Goal: Use online tool/utility: Utilize a website feature to perform a specific function

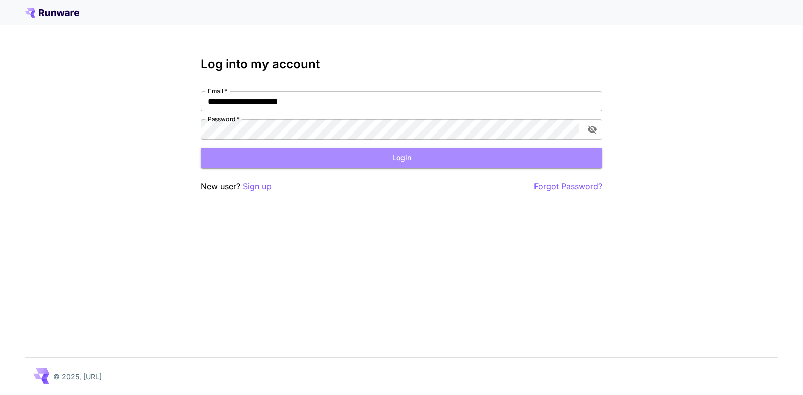
click at [402, 159] on button "Login" at bounding box center [401, 157] width 401 height 21
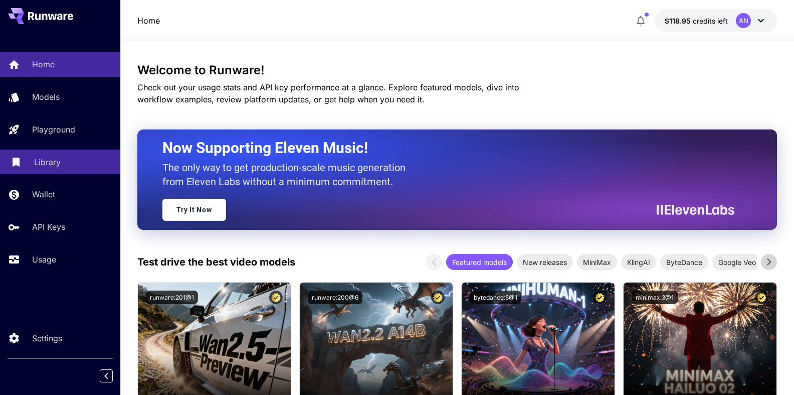
click at [48, 160] on p "Library" at bounding box center [47, 162] width 27 height 12
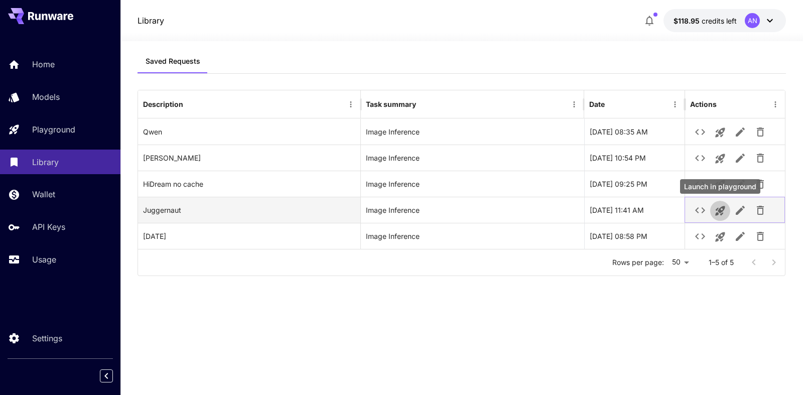
click at [720, 211] on icon "Launch in playground" at bounding box center [720, 211] width 10 height 10
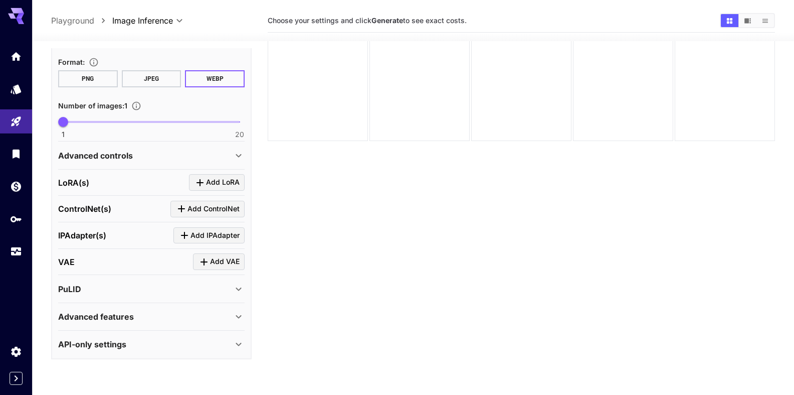
scroll to position [79, 0]
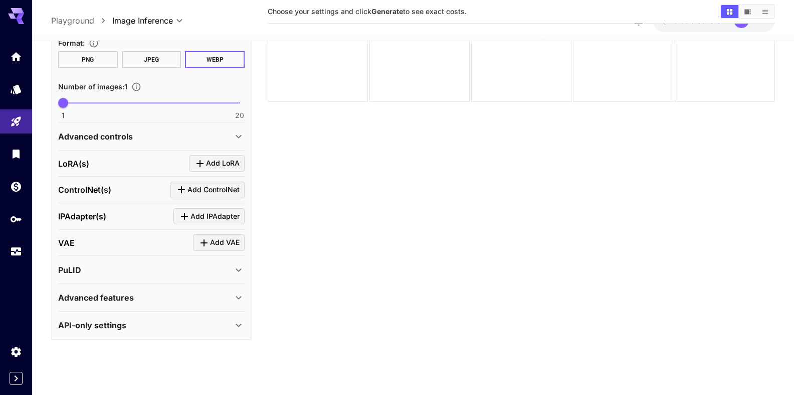
type textarea "**********"
click at [134, 292] on div "Advanced features" at bounding box center [145, 297] width 175 height 12
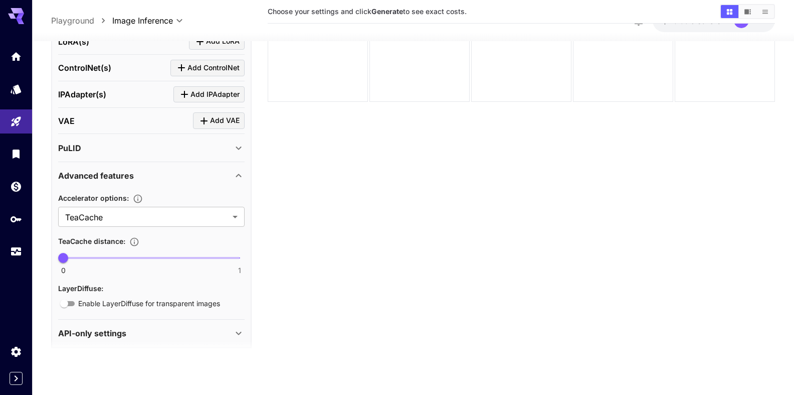
scroll to position [455, 0]
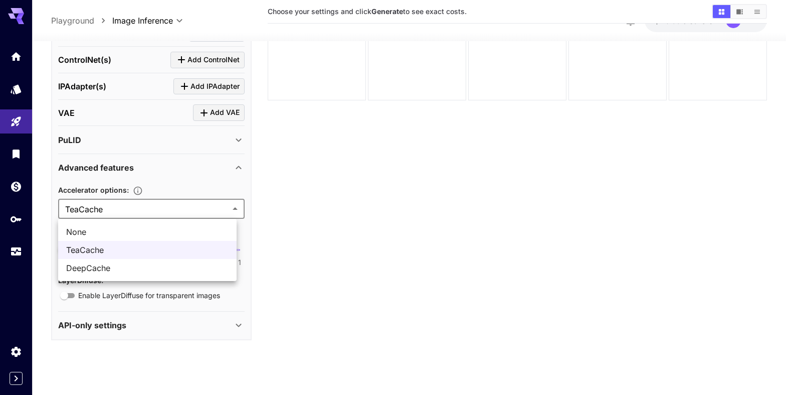
click at [88, 205] on body "**********" at bounding box center [397, 158] width 794 height 474
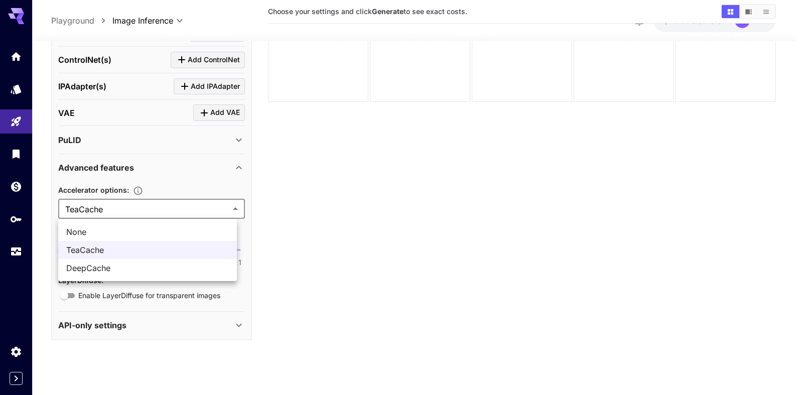
click at [94, 230] on span "None" at bounding box center [147, 232] width 163 height 12
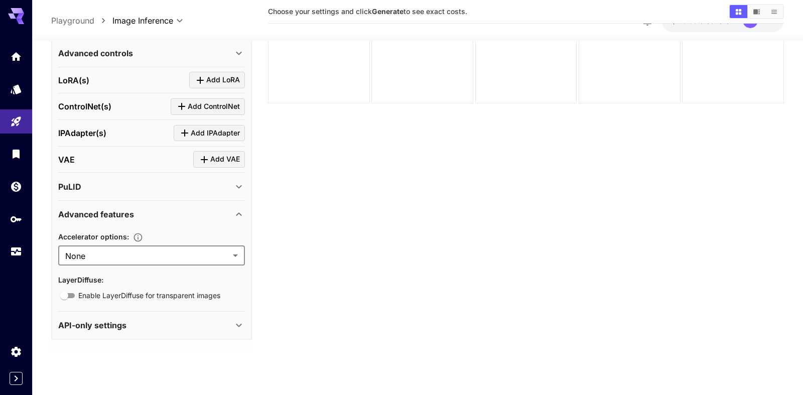
type input "****"
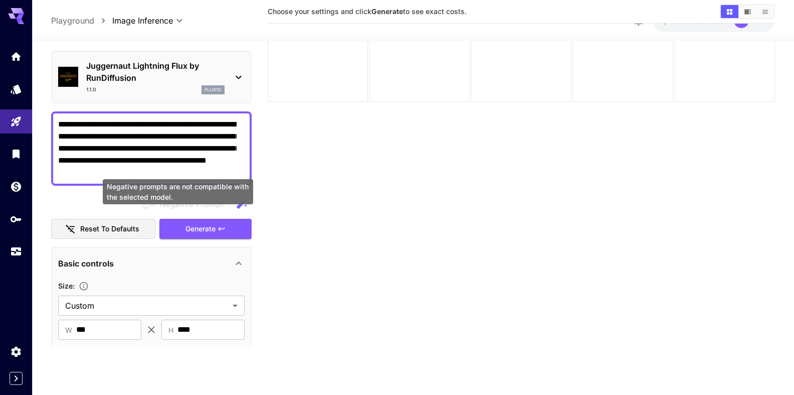
scroll to position [0, 0]
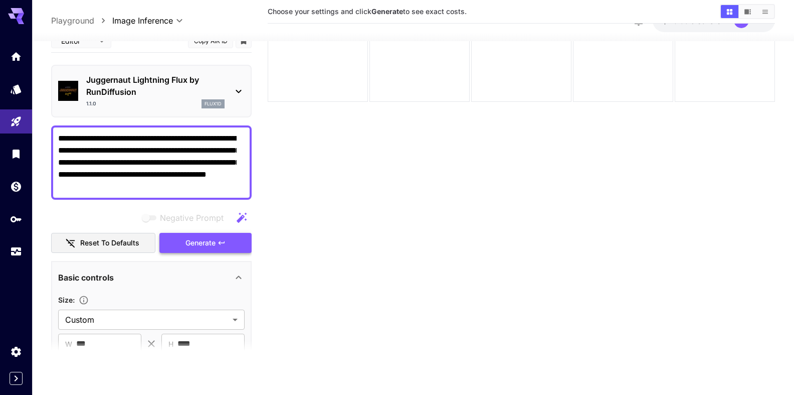
click at [204, 243] on span "Generate" at bounding box center [201, 243] width 30 height 13
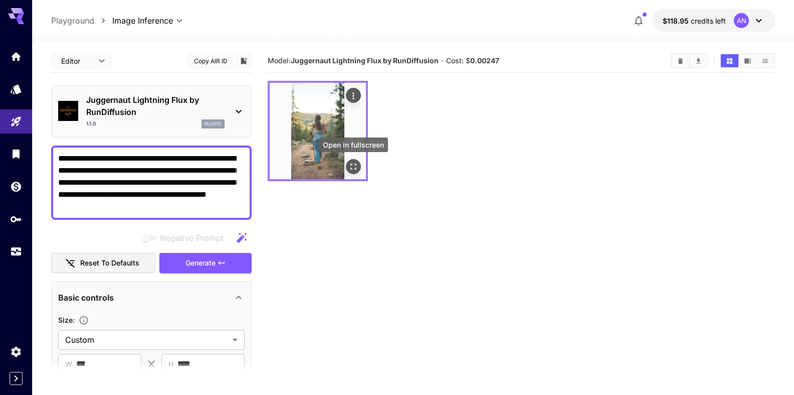
click at [351, 165] on icon "Open in fullscreen" at bounding box center [354, 167] width 6 height 6
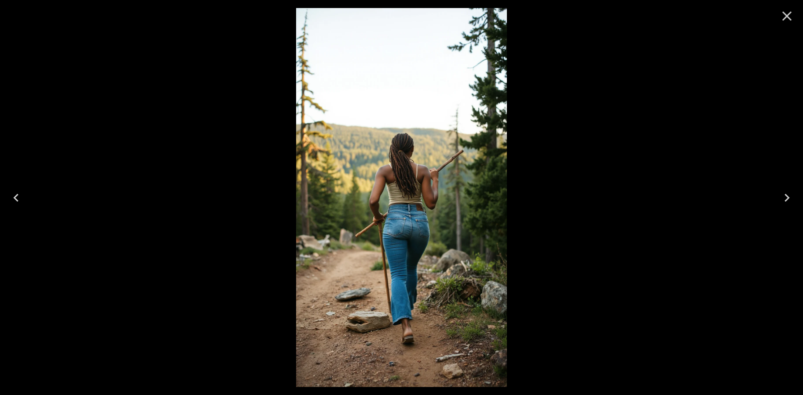
click at [783, 16] on icon "Close" at bounding box center [786, 16] width 16 height 16
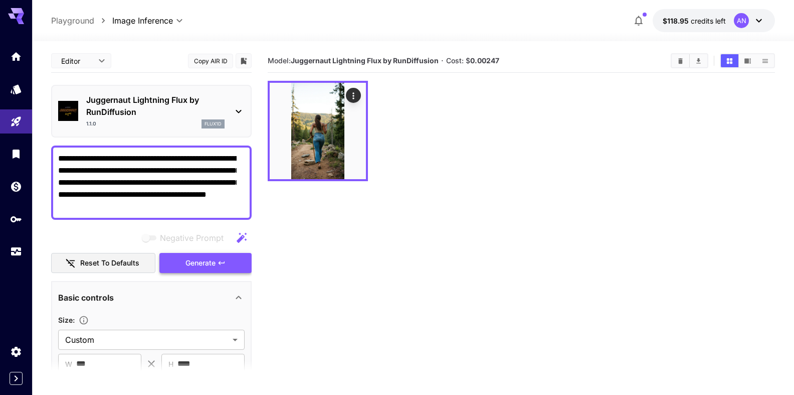
click at [202, 264] on span "Generate" at bounding box center [201, 263] width 30 height 13
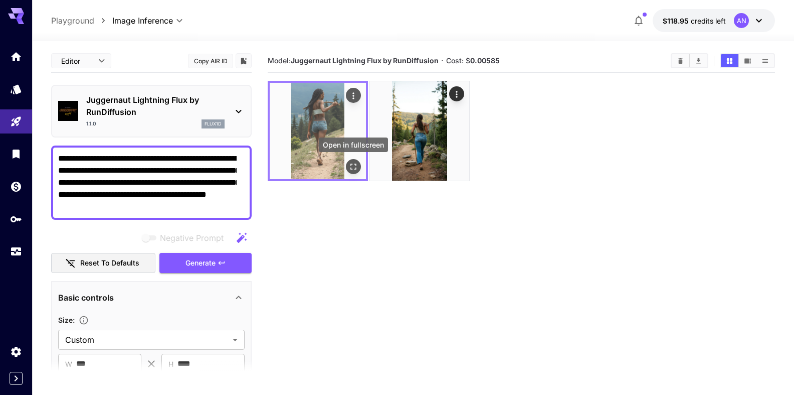
click at [360, 170] on button "Open in fullscreen" at bounding box center [353, 166] width 15 height 15
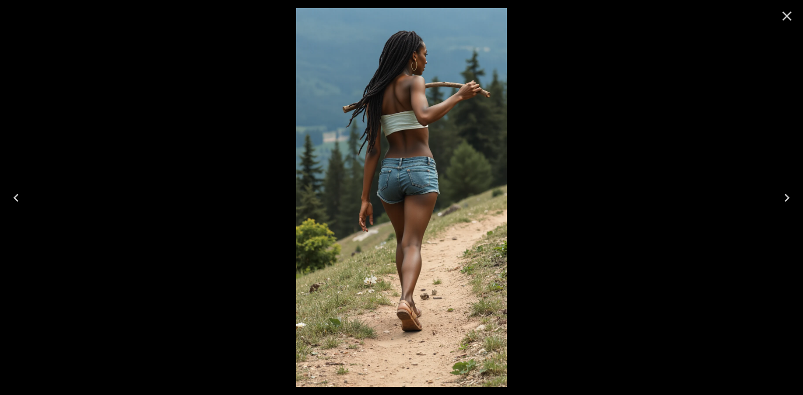
click at [787, 20] on icon "Close" at bounding box center [786, 16] width 16 height 16
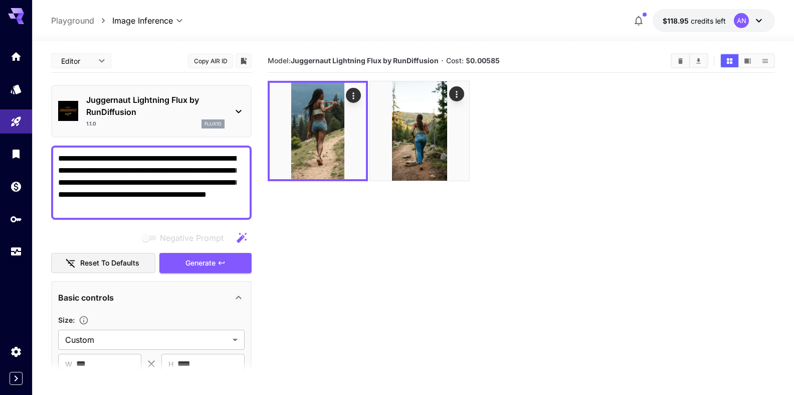
drag, startPoint x: 92, startPoint y: 195, endPoint x: 75, endPoint y: 208, distance: 21.8
click at [75, 208] on textarea "**********" at bounding box center [147, 182] width 179 height 60
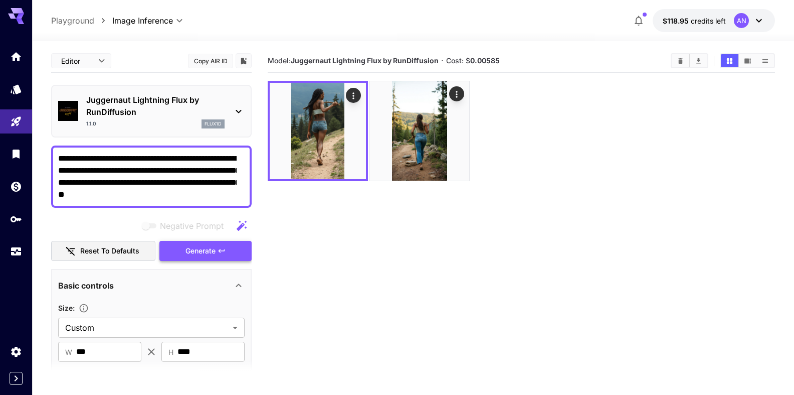
type textarea "**********"
click at [186, 249] on span "Generate" at bounding box center [201, 251] width 30 height 13
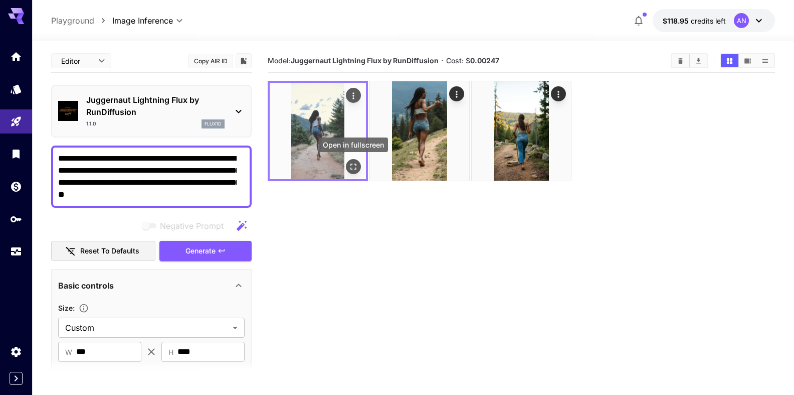
click at [350, 162] on icon "Open in fullscreen" at bounding box center [354, 167] width 10 height 10
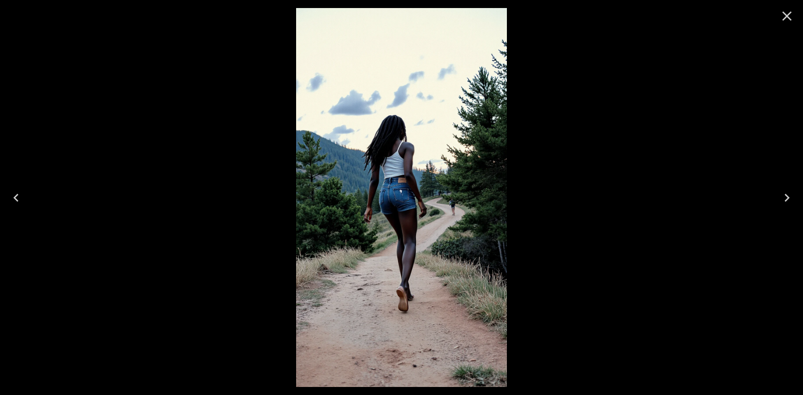
click at [785, 16] on icon "Close" at bounding box center [786, 16] width 16 height 16
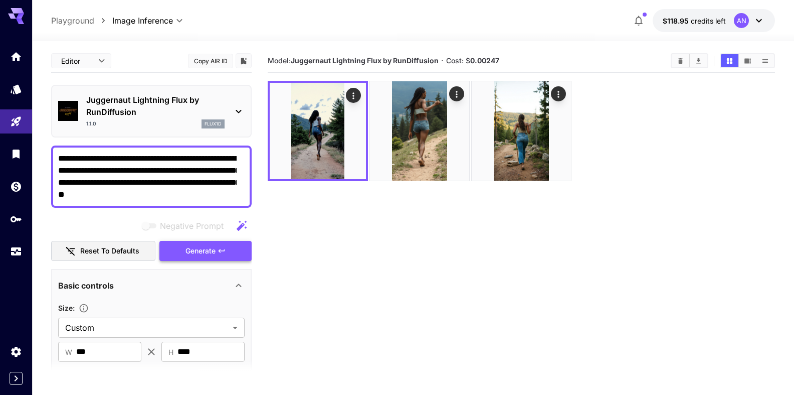
click at [203, 256] on span "Generate" at bounding box center [201, 251] width 30 height 13
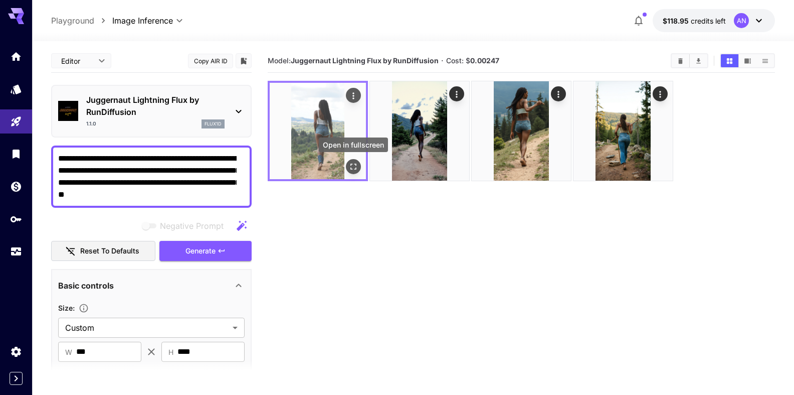
click at [353, 168] on icon "Open in fullscreen" at bounding box center [354, 167] width 10 height 10
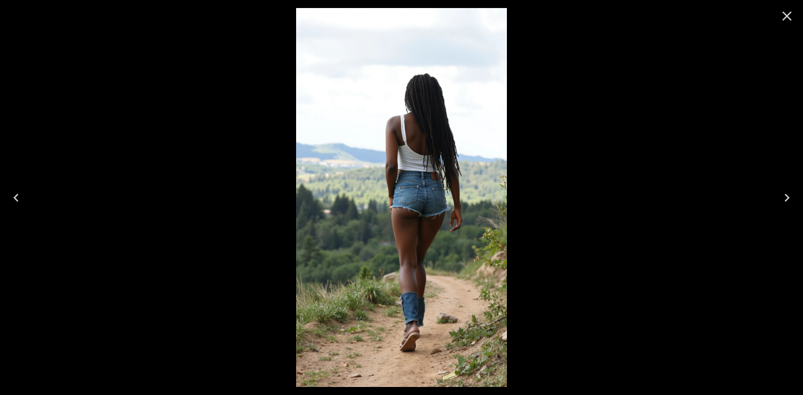
click at [791, 17] on icon "Close" at bounding box center [786, 16] width 16 height 16
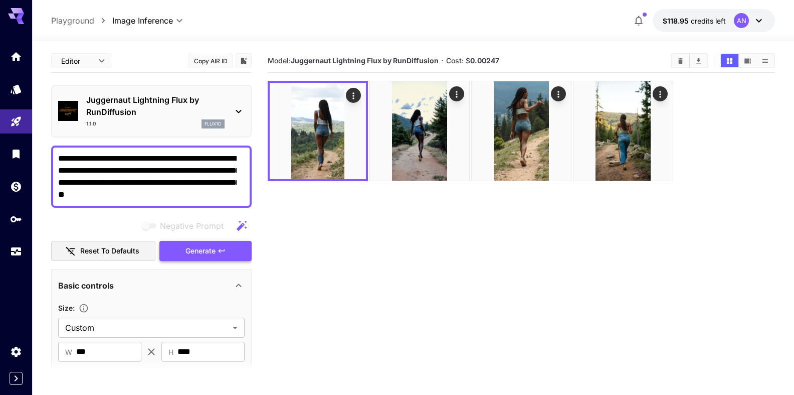
click at [187, 254] on span "Generate" at bounding box center [201, 251] width 30 height 13
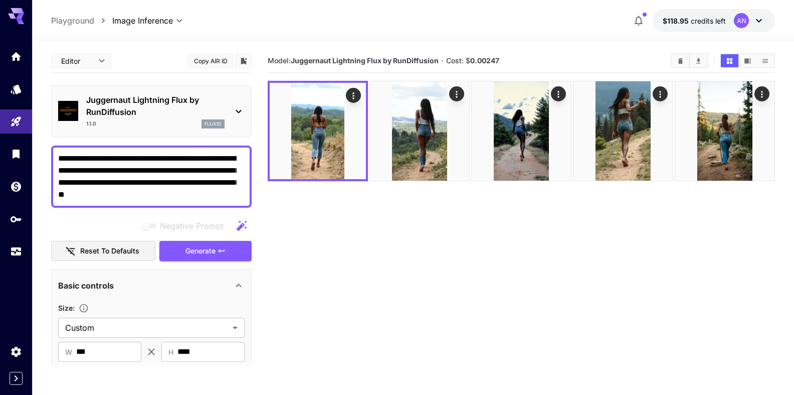
click at [128, 104] on p "Juggernaut Lightning Flux by RunDiffusion" at bounding box center [155, 106] width 138 height 24
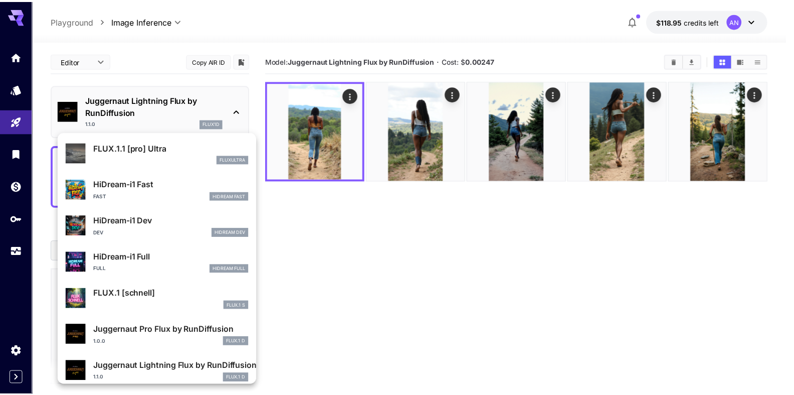
scroll to position [812, 0]
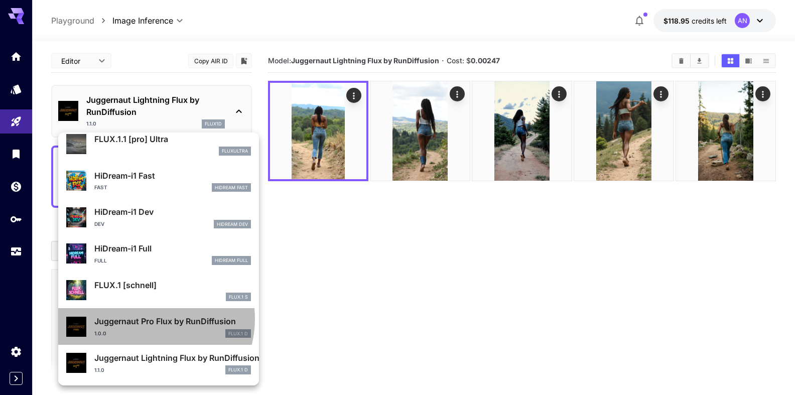
click at [149, 318] on p "Juggernaut Pro Flux by RunDiffusion" at bounding box center [172, 321] width 156 height 12
type input "**"
type input "*"
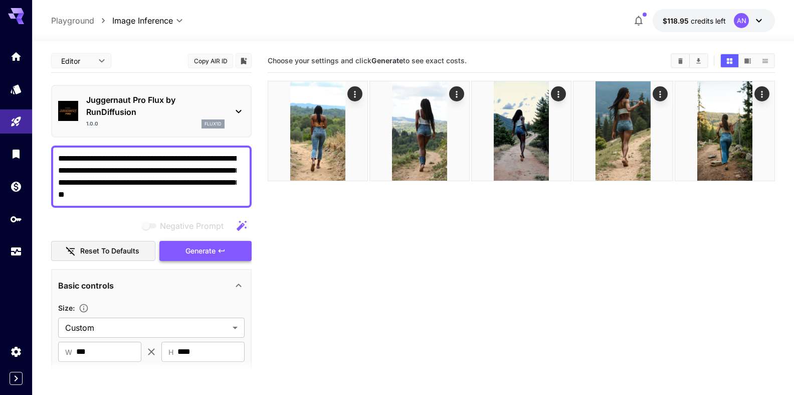
click at [192, 251] on span "Generate" at bounding box center [201, 251] width 30 height 13
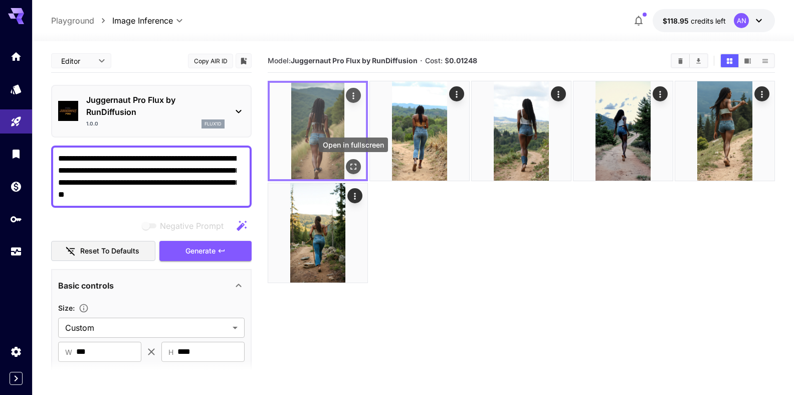
click at [351, 166] on icon "Open in fullscreen" at bounding box center [354, 167] width 10 height 10
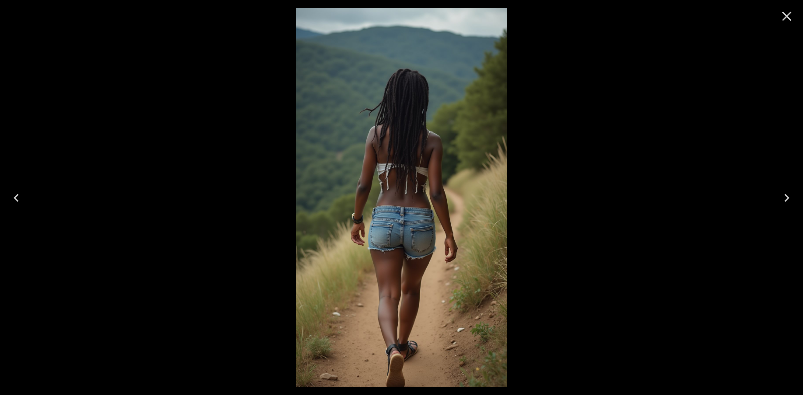
click at [790, 15] on icon "Close" at bounding box center [786, 16] width 16 height 16
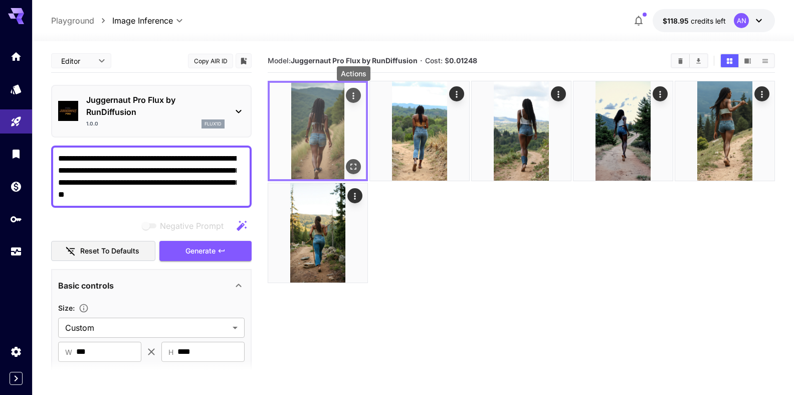
click at [353, 95] on icon "Actions" at bounding box center [354, 95] width 2 height 7
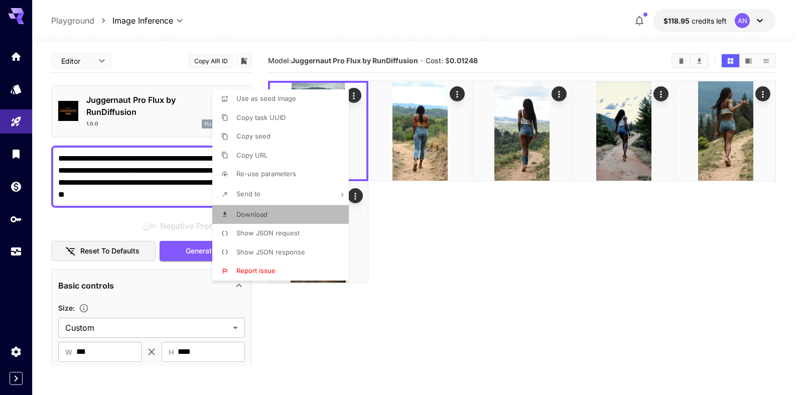
click at [249, 214] on span "Download" at bounding box center [251, 214] width 31 height 8
click at [505, 231] on div at bounding box center [401, 197] width 803 height 395
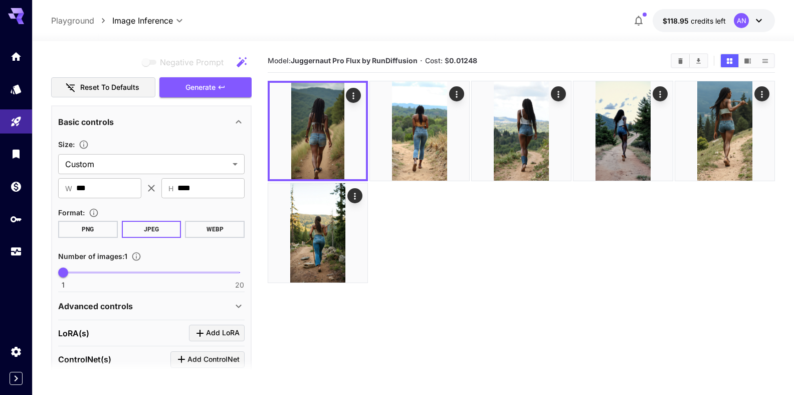
scroll to position [172, 0]
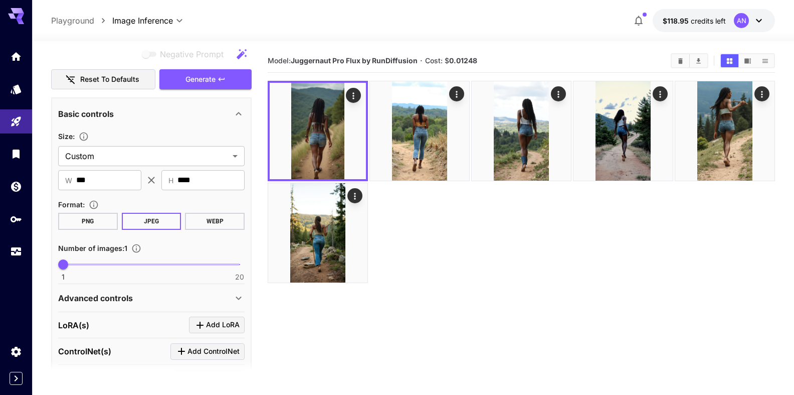
click at [210, 221] on button "WEBP" at bounding box center [215, 221] width 60 height 17
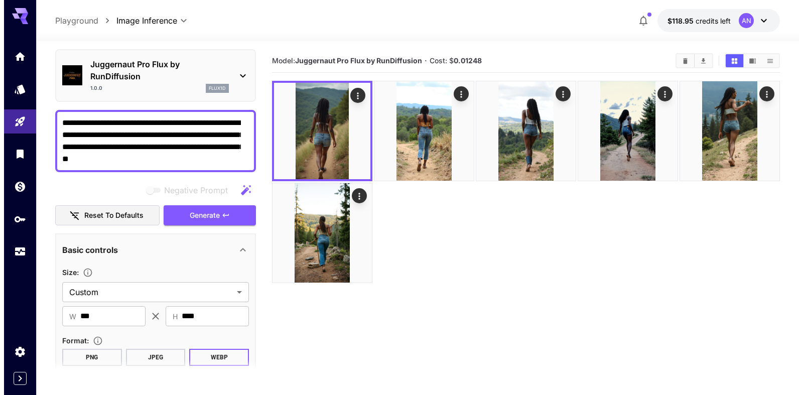
scroll to position [0, 0]
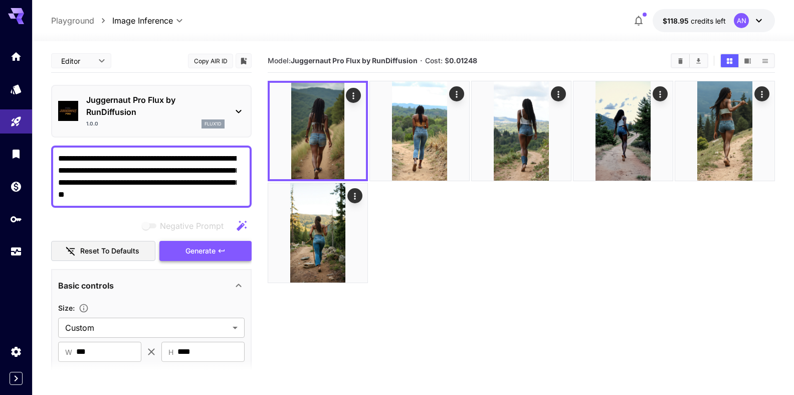
click at [186, 252] on span "Generate" at bounding box center [201, 251] width 30 height 13
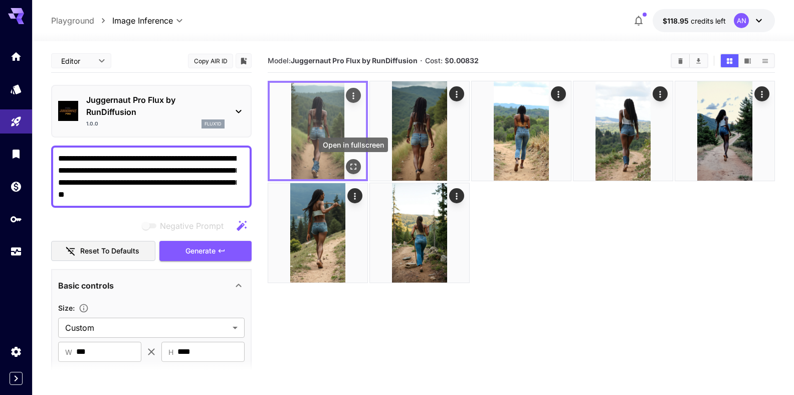
click at [352, 167] on icon "Open in fullscreen" at bounding box center [354, 167] width 10 height 10
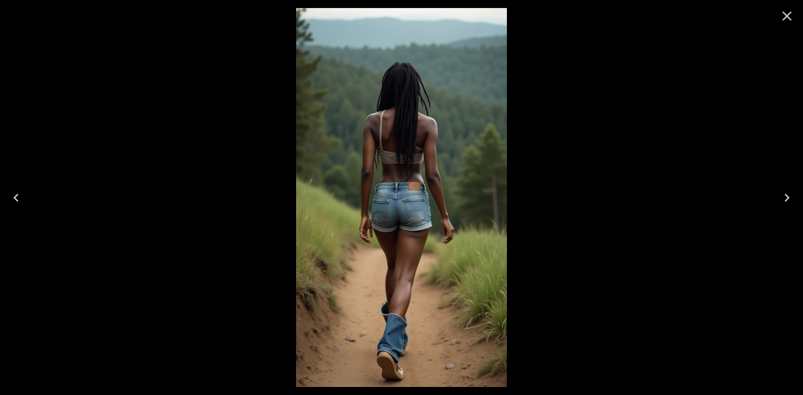
drag, startPoint x: 789, startPoint y: 21, endPoint x: 779, endPoint y: 24, distance: 10.5
click at [788, 21] on icon "Close" at bounding box center [786, 16] width 16 height 16
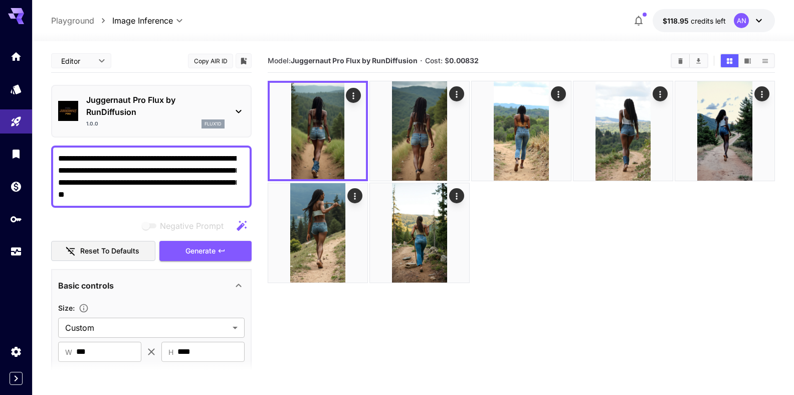
drag, startPoint x: 162, startPoint y: 161, endPoint x: 180, endPoint y: 155, distance: 18.7
click at [180, 155] on textarea "**********" at bounding box center [147, 176] width 179 height 48
type textarea "**********"
click at [188, 246] on span "Generate" at bounding box center [201, 251] width 30 height 13
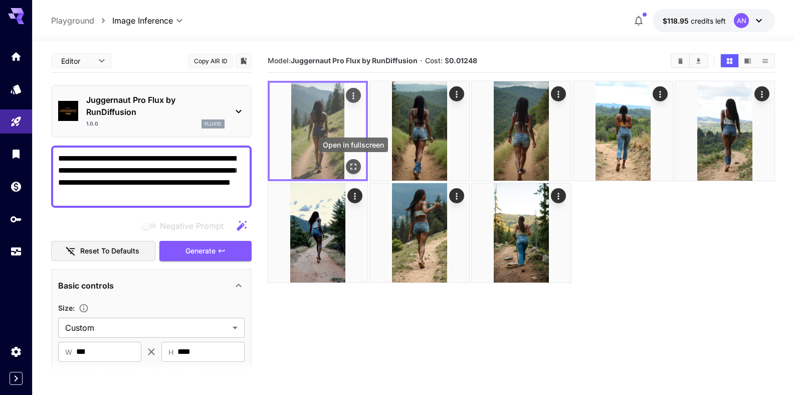
click at [356, 170] on icon "Open in fullscreen" at bounding box center [354, 167] width 10 height 10
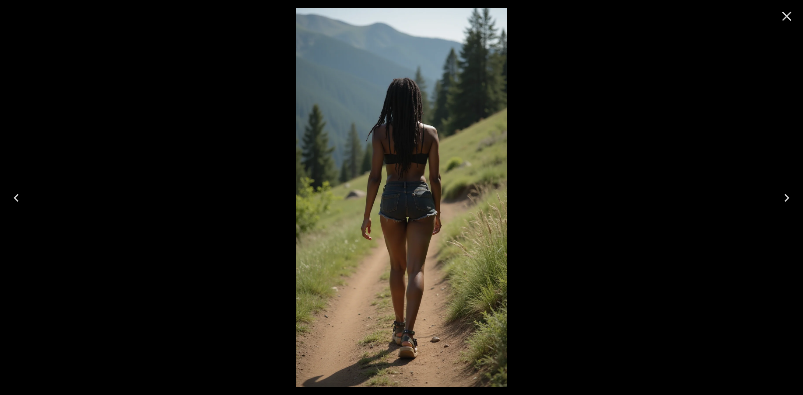
click at [789, 16] on icon "Close" at bounding box center [786, 16] width 16 height 16
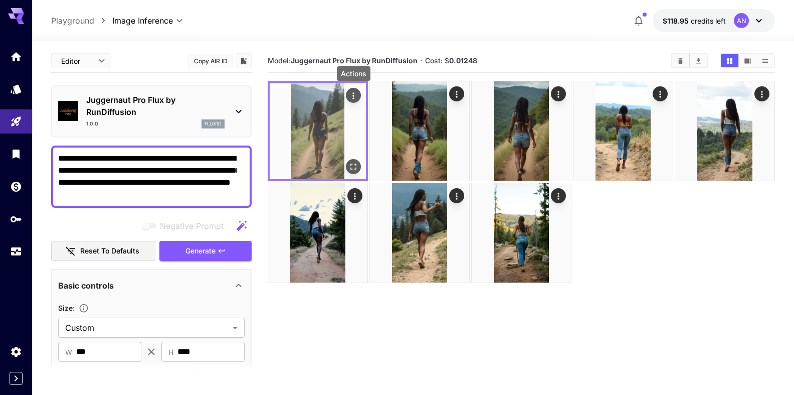
click at [358, 92] on icon "Actions" at bounding box center [354, 96] width 10 height 10
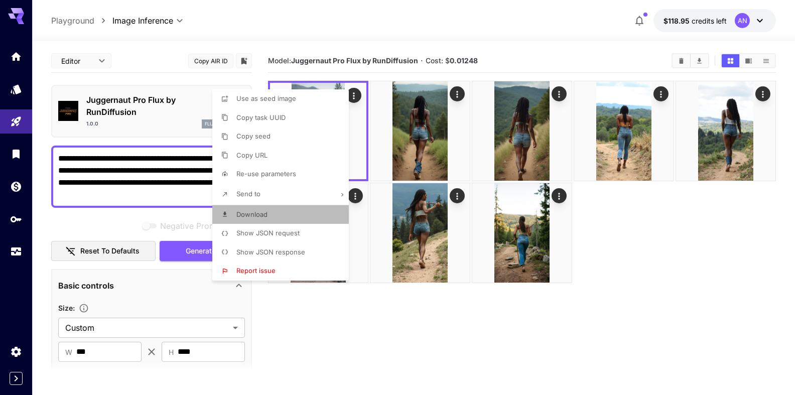
click at [255, 215] on span "Download" at bounding box center [251, 214] width 31 height 8
click at [644, 263] on div at bounding box center [401, 197] width 803 height 395
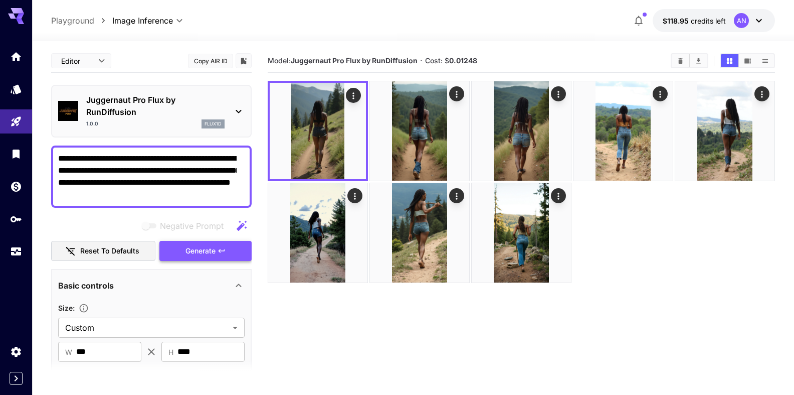
click at [190, 253] on span "Generate" at bounding box center [201, 251] width 30 height 13
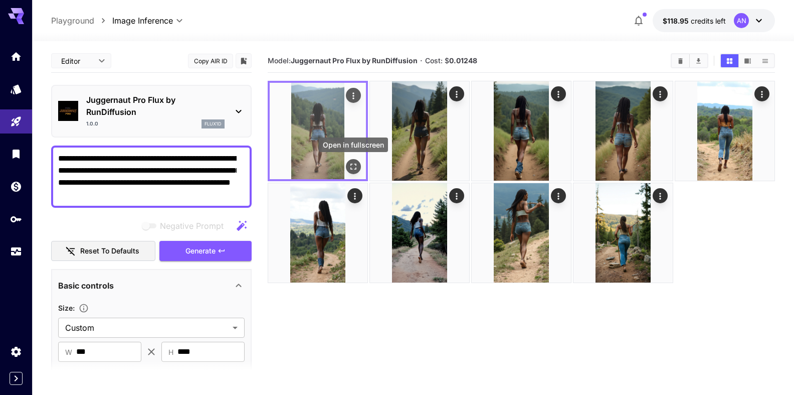
click at [354, 168] on icon "Open in fullscreen" at bounding box center [354, 167] width 10 height 10
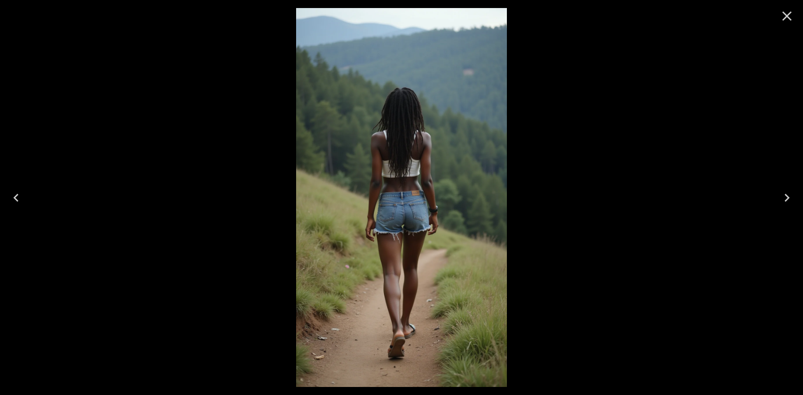
click at [793, 12] on icon "Close" at bounding box center [786, 16] width 16 height 16
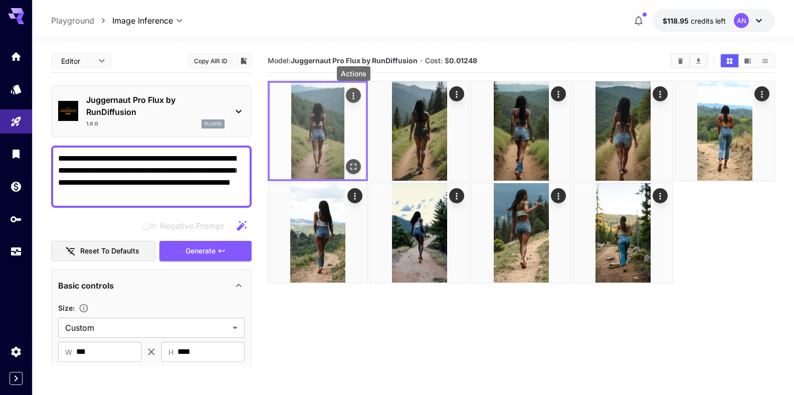
click at [359, 98] on button "Actions" at bounding box center [353, 95] width 15 height 15
click at [355, 93] on icon "Actions" at bounding box center [354, 96] width 10 height 10
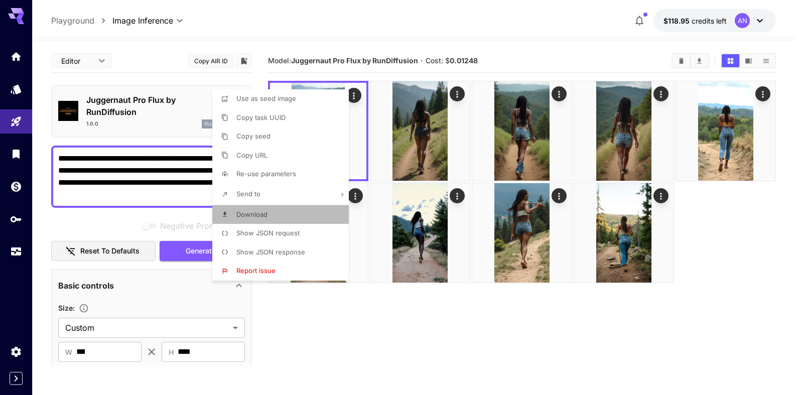
click at [254, 217] on span "Download" at bounding box center [251, 214] width 31 height 8
click at [725, 205] on div at bounding box center [401, 197] width 803 height 395
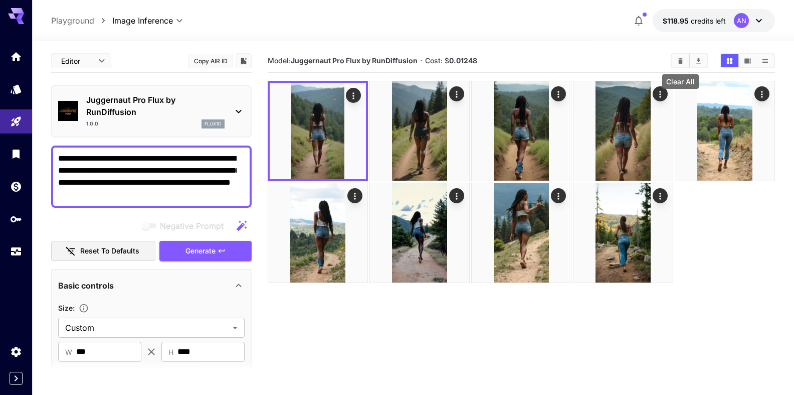
click at [681, 60] on icon "Clear All" at bounding box center [681, 61] width 5 height 6
